Goal: Check status

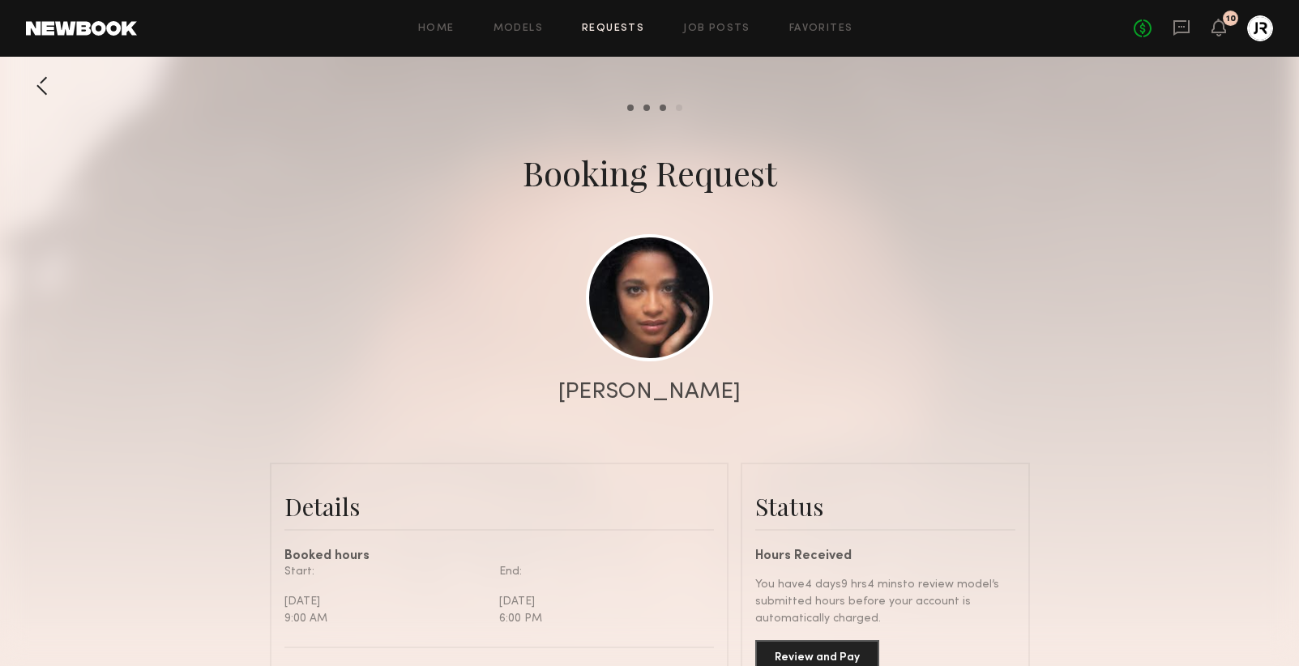
scroll to position [1170, 0]
click at [603, 29] on link "Requests" at bounding box center [613, 28] width 62 height 11
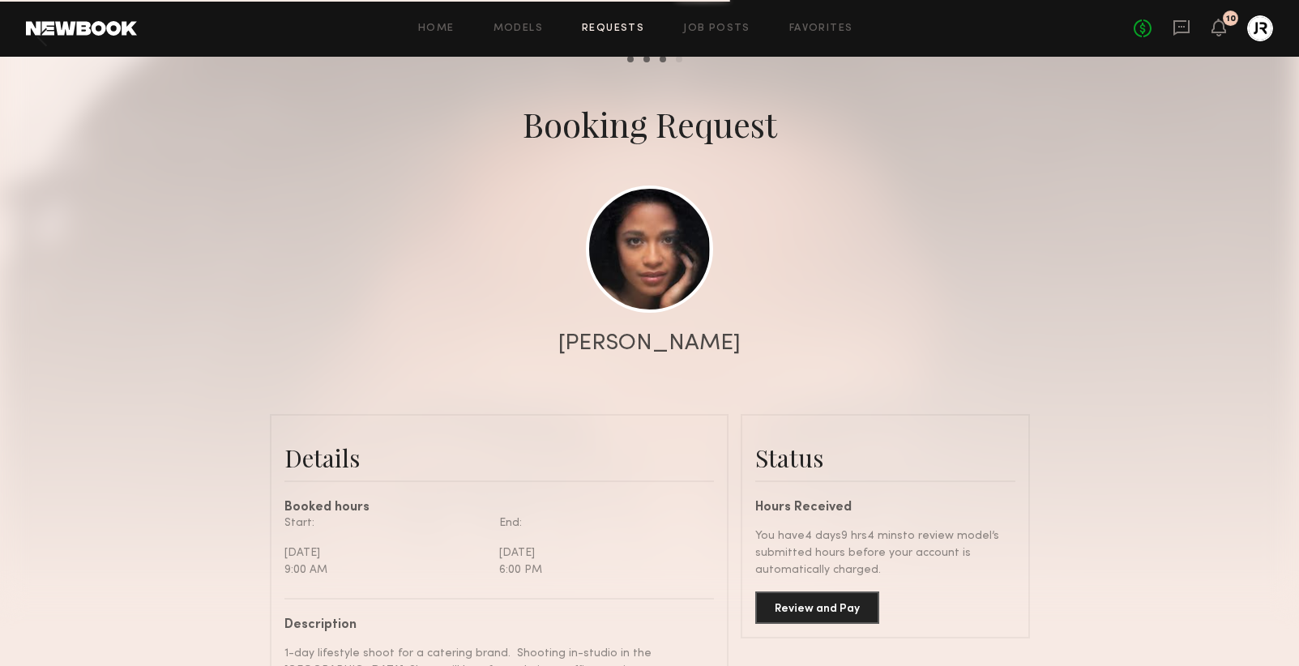
scroll to position [60, 0]
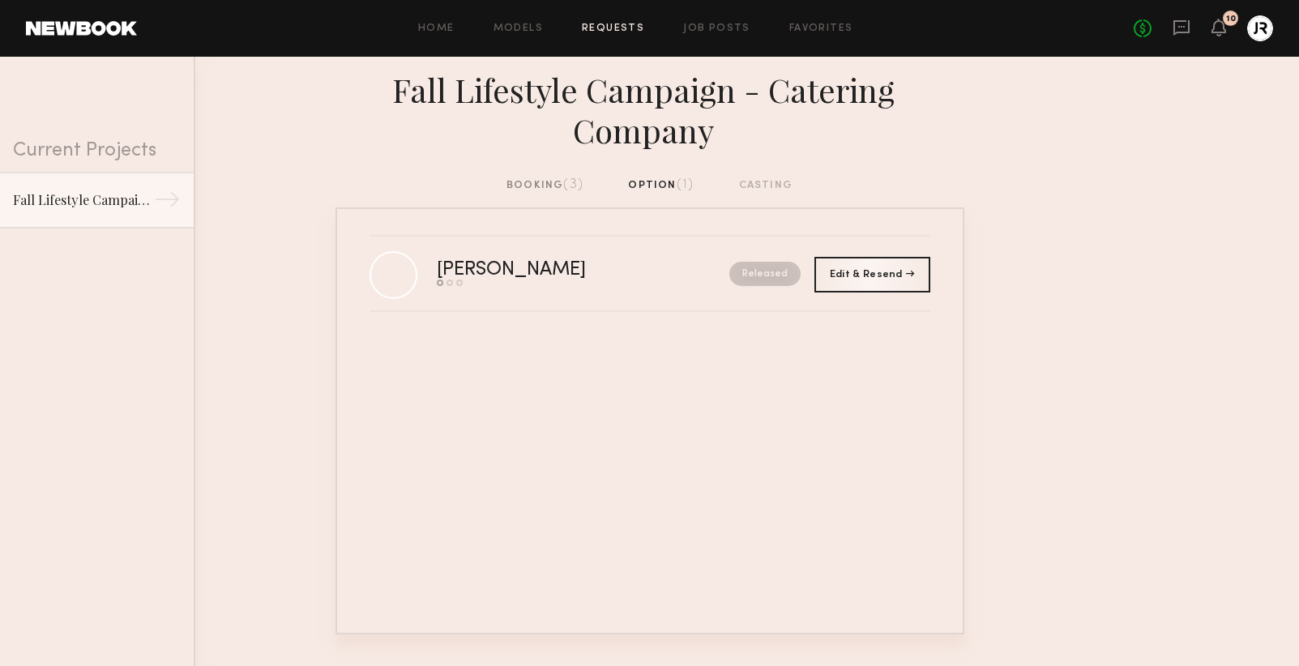
click at [545, 188] on div "booking (3)" at bounding box center [544, 186] width 77 height 18
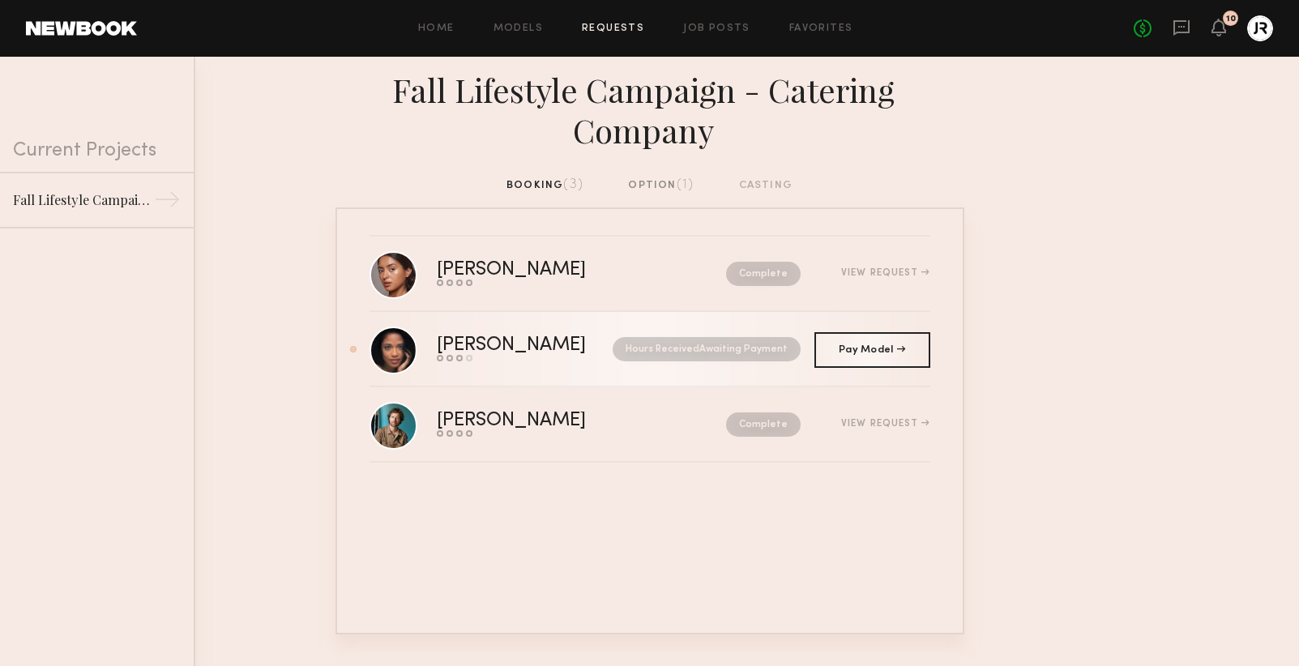
click at [703, 344] on nb-request-status "Hours Received Awaiting Payment" at bounding box center [707, 349] width 188 height 24
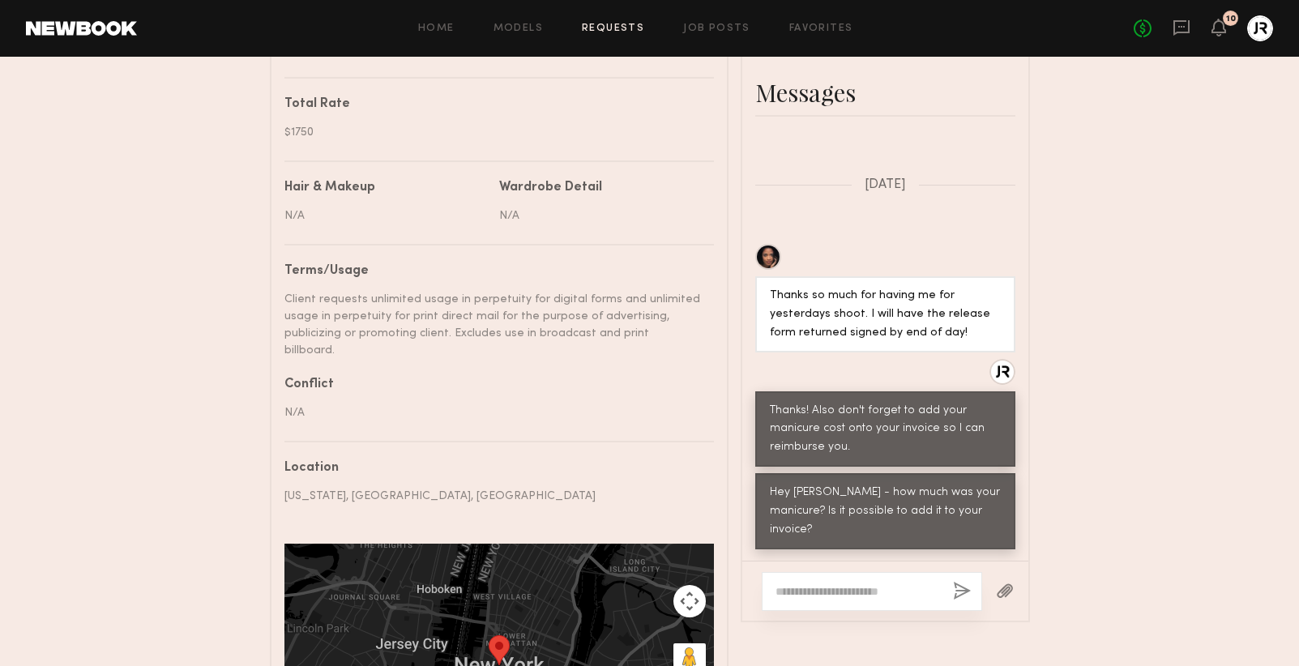
scroll to position [827, 0]
